Goal: Information Seeking & Learning: Learn about a topic

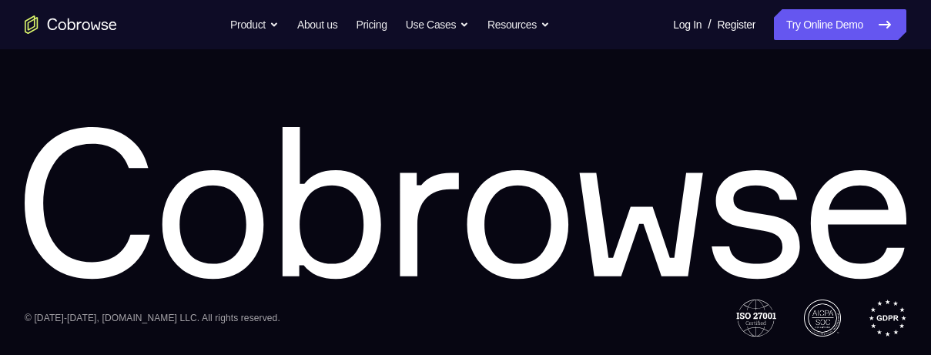
scroll to position [1636, 0]
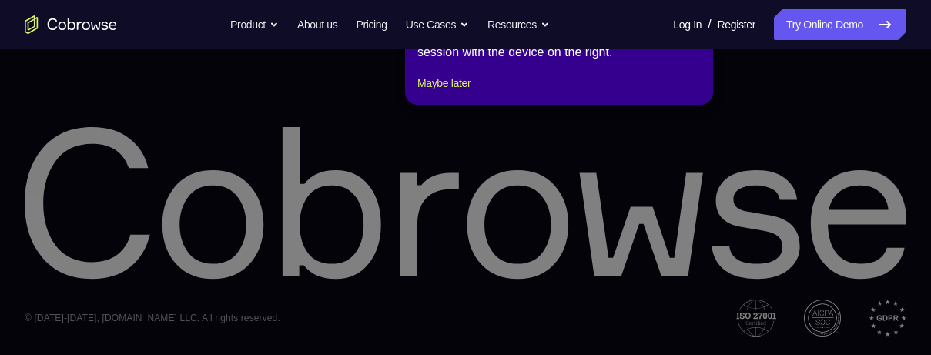
scroll to position [0, 0]
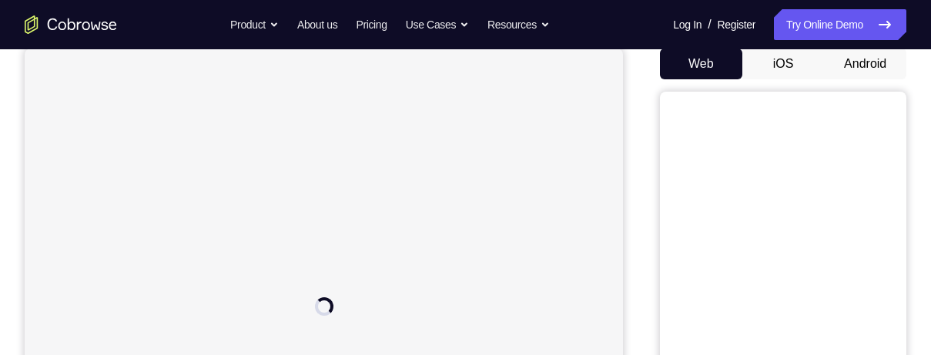
scroll to position [65, 0]
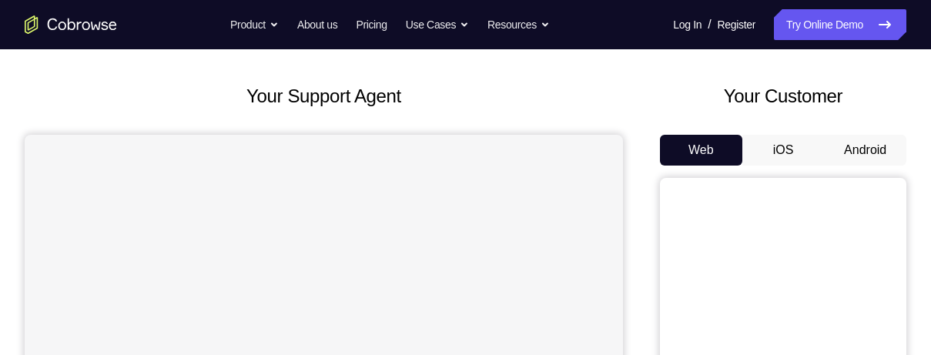
click at [883, 148] on button "Android" at bounding box center [865, 150] width 82 height 31
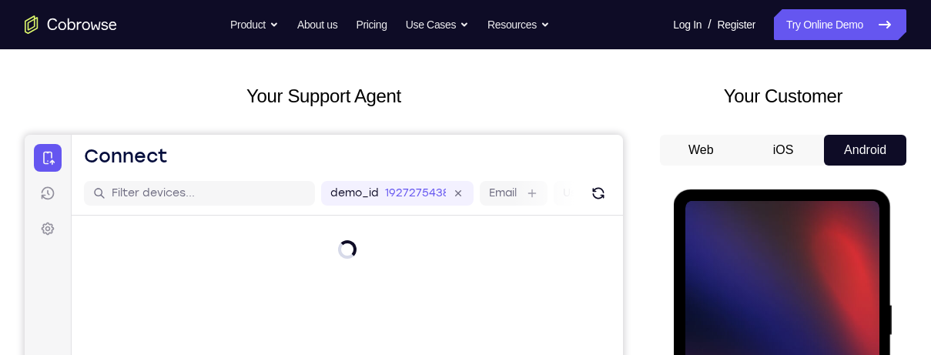
scroll to position [0, 0]
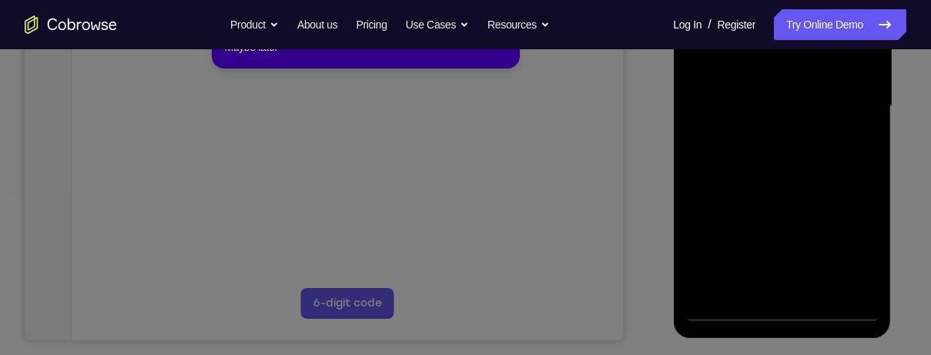
scroll to position [379, 0]
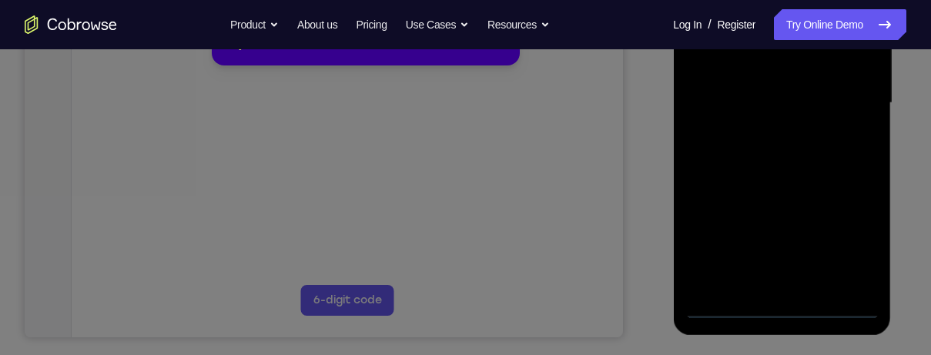
click at [787, 304] on icon at bounding box center [465, 136] width 931 height 438
click at [787, 312] on icon at bounding box center [465, 136] width 931 height 438
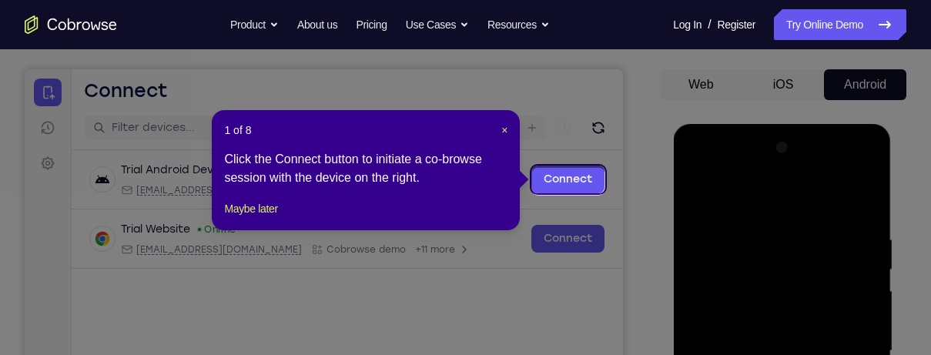
scroll to position [125, 0]
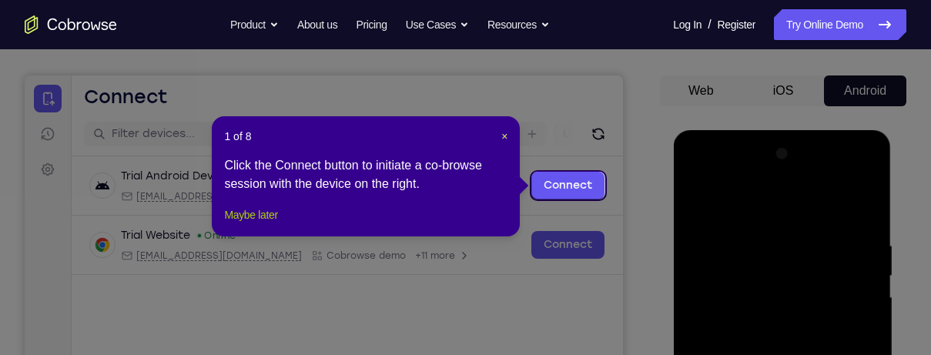
click at [260, 224] on button "Maybe later" at bounding box center [250, 215] width 53 height 18
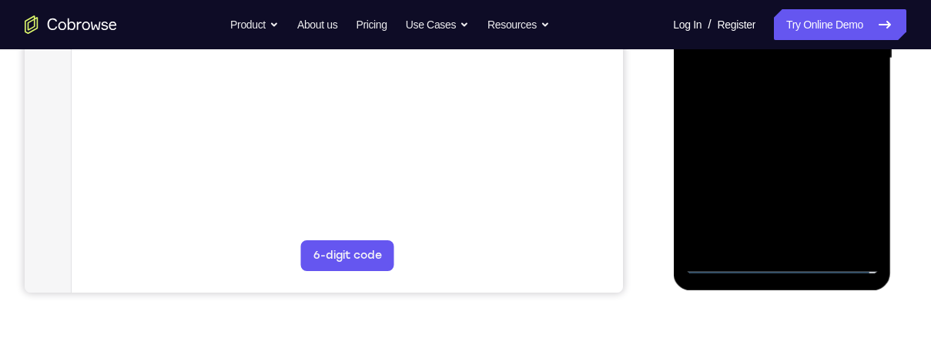
scroll to position [426, 0]
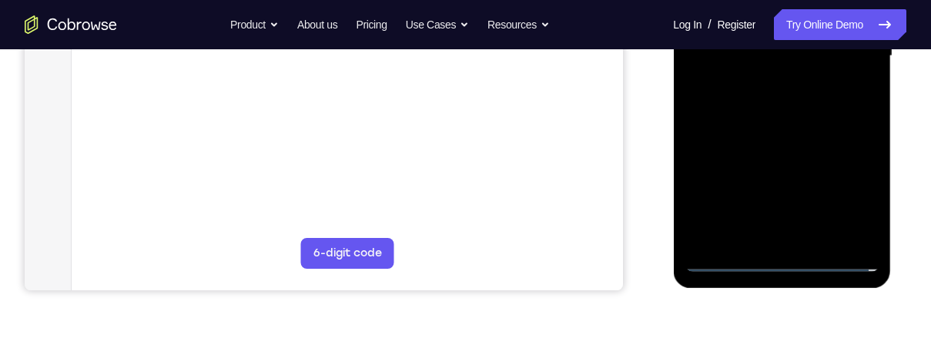
click at [787, 257] on div at bounding box center [782, 56] width 194 height 431
click at [856, 186] on div at bounding box center [782, 56] width 194 height 431
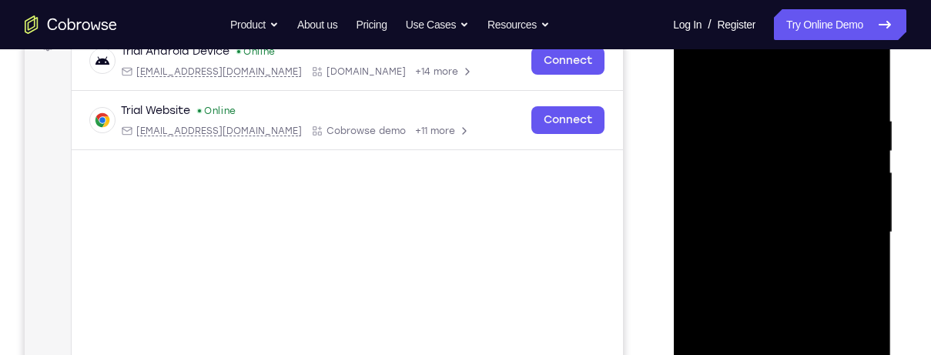
scroll to position [210, 0]
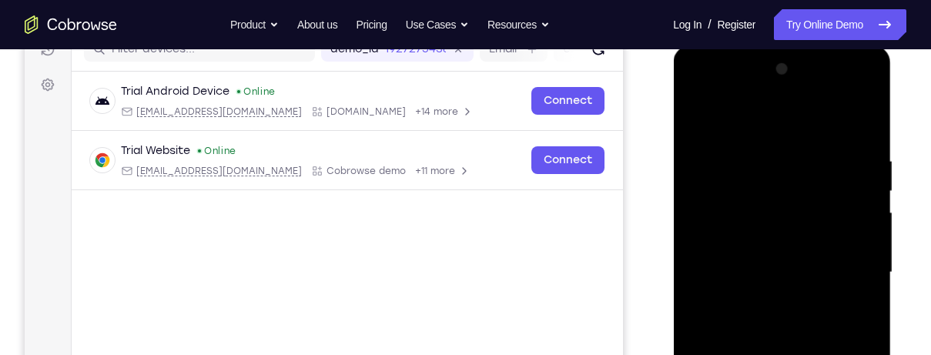
click at [774, 125] on div at bounding box center [782, 272] width 194 height 431
click at [787, 189] on div at bounding box center [782, 272] width 194 height 431
click at [808, 285] on div at bounding box center [782, 272] width 194 height 431
click at [859, 157] on div at bounding box center [782, 272] width 194 height 431
click at [836, 118] on div at bounding box center [782, 272] width 194 height 431
